Goal: Navigation & Orientation: Find specific page/section

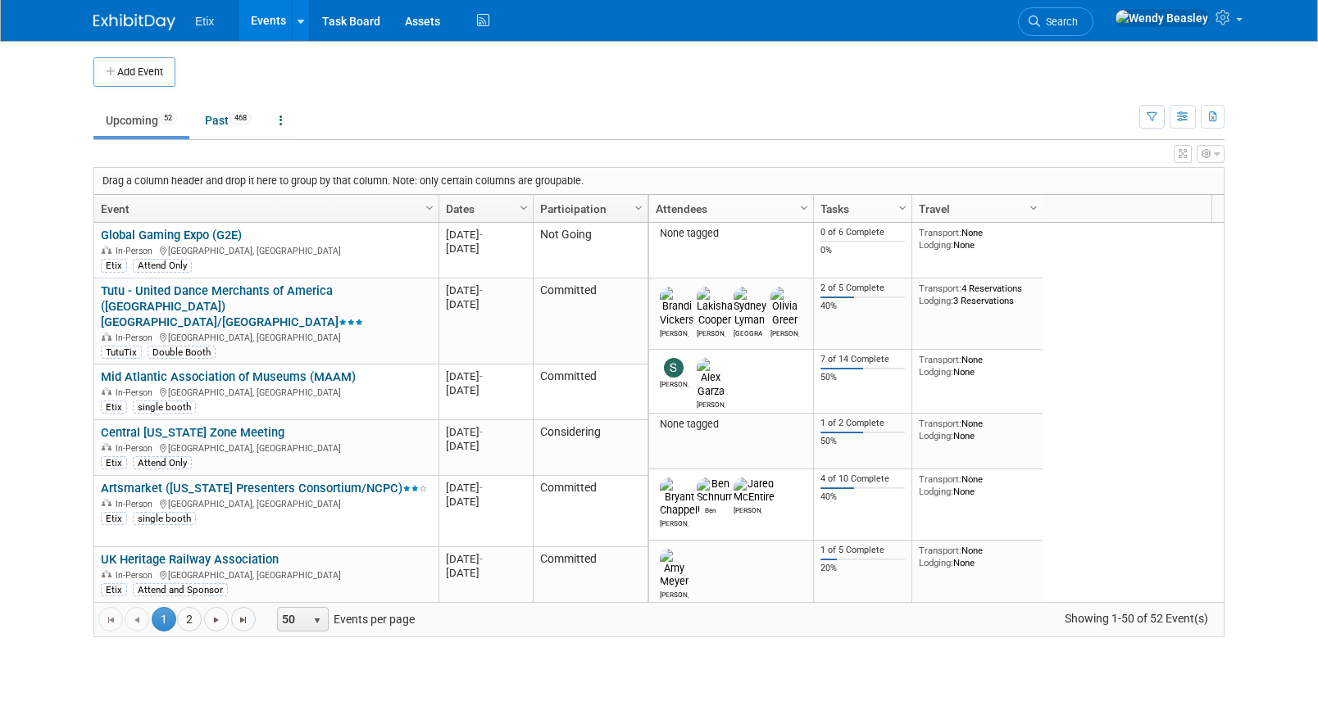
click at [285, 30] on link "Events" at bounding box center [268, 20] width 60 height 41
